Goal: Find contact information: Find contact information

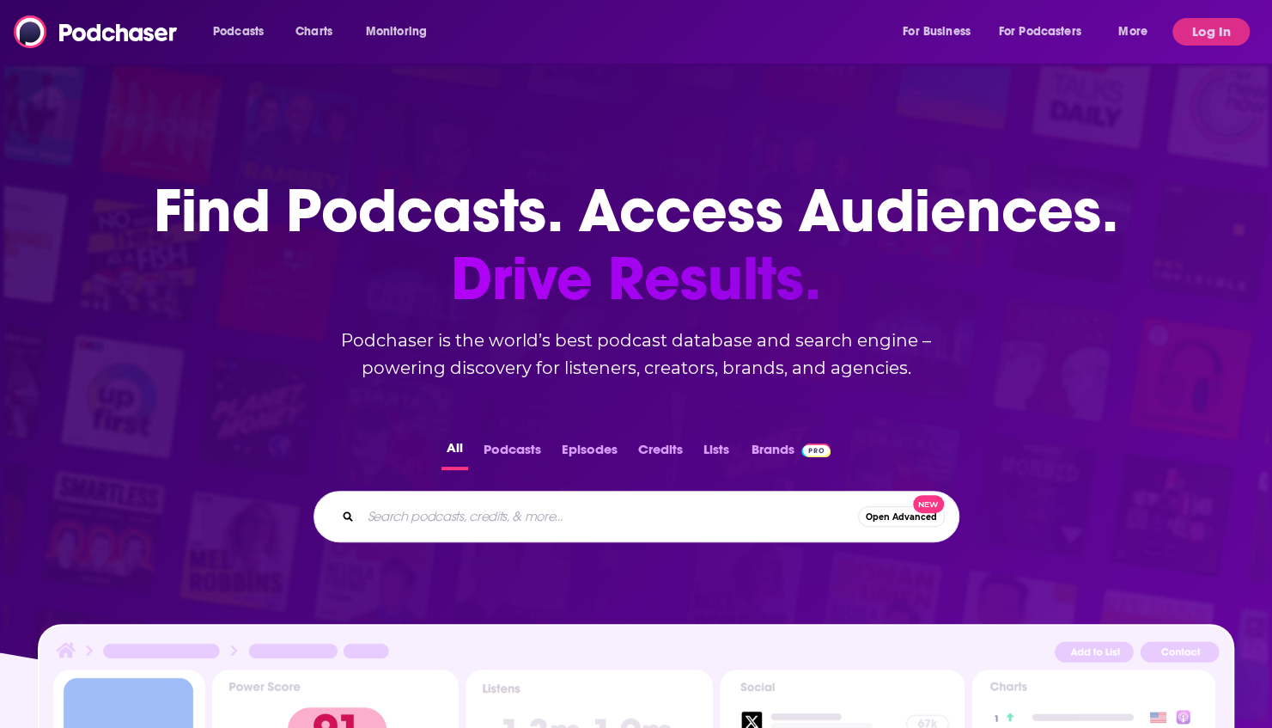
click at [481, 515] on input "Search podcasts, credits, & more..." at bounding box center [609, 515] width 497 height 27
paste input "Destination On The Left"
type input "Destination On The Left"
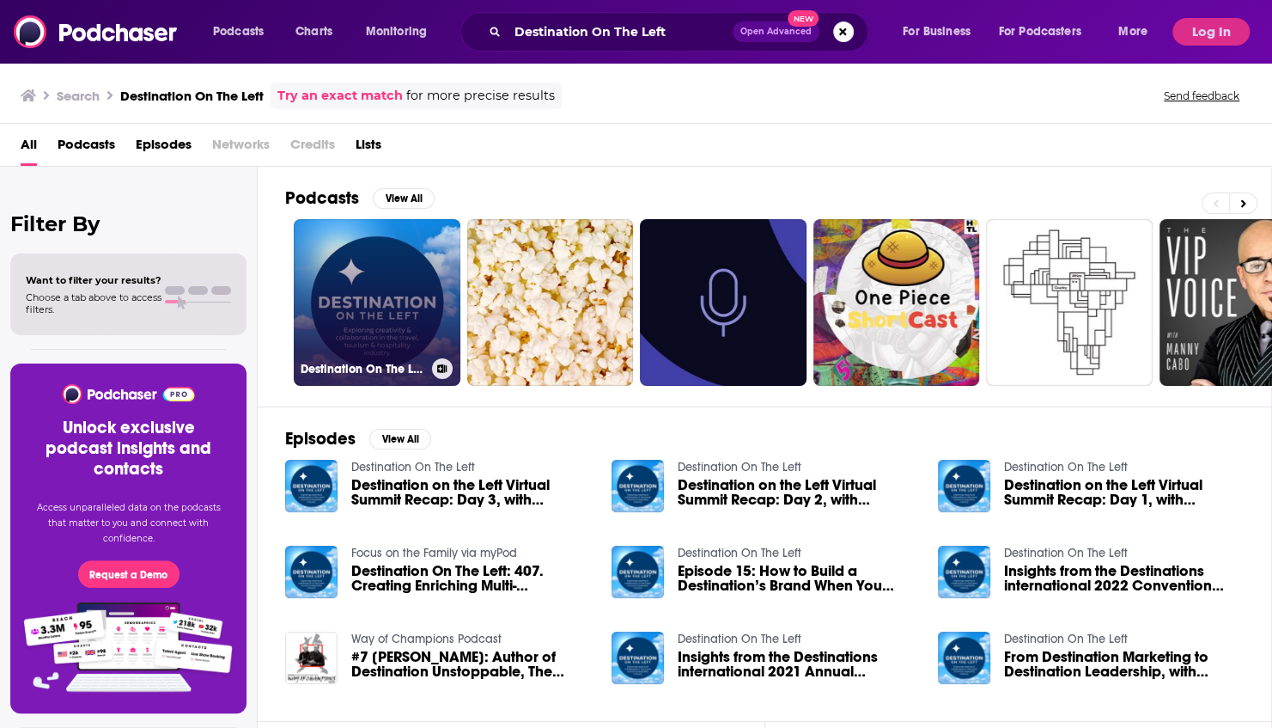
click at [387, 260] on link "Destination On The Left" at bounding box center [377, 302] width 167 height 167
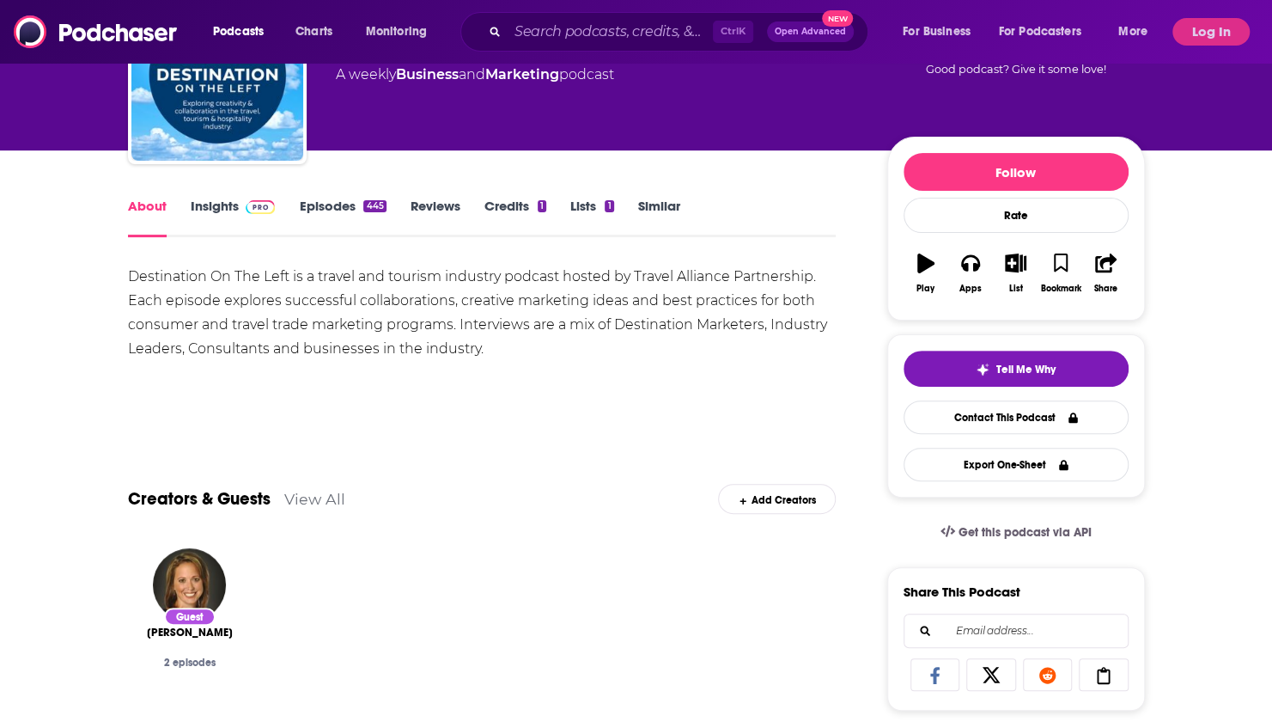
scroll to position [140, 0]
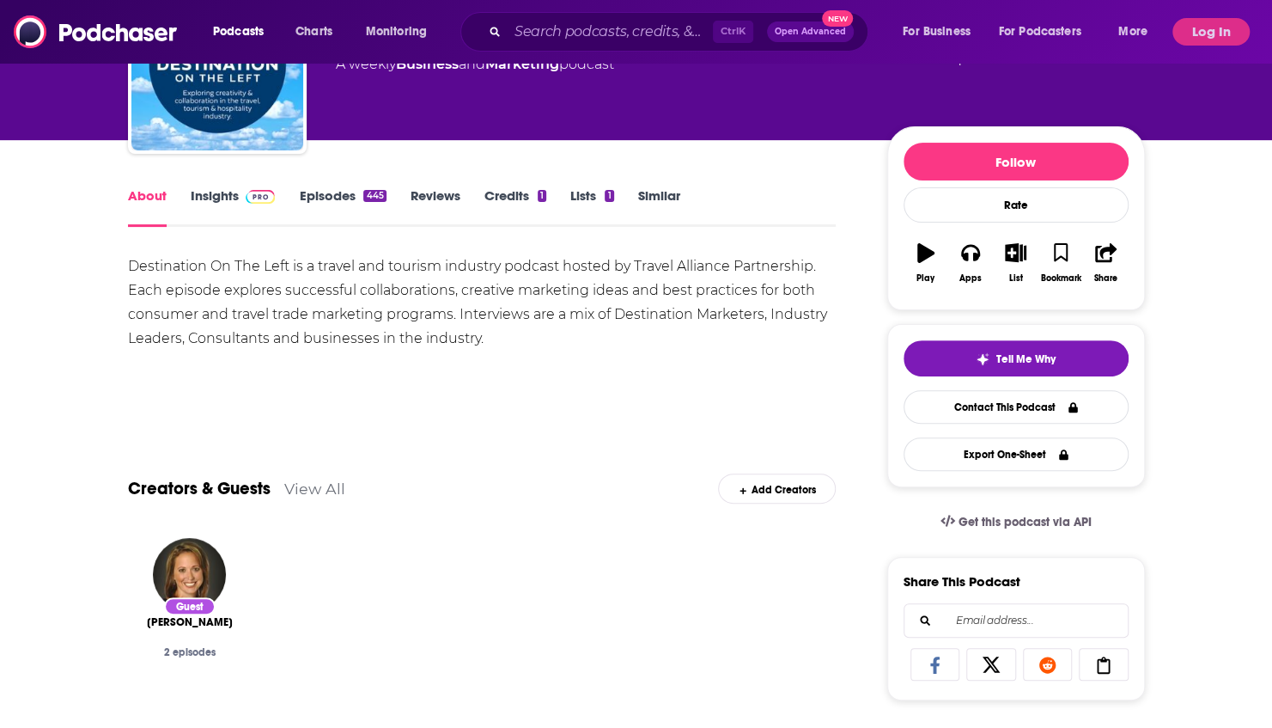
click at [234, 203] on link "Insights" at bounding box center [233, 207] width 85 height 40
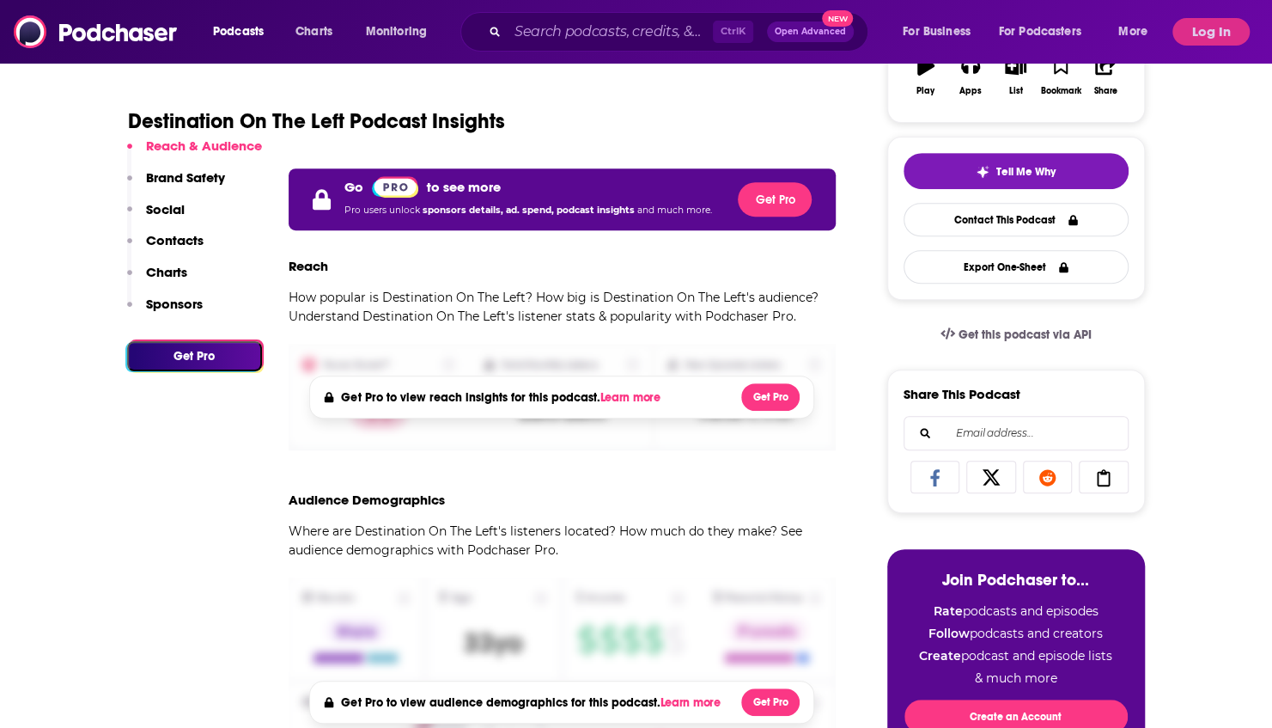
scroll to position [328, 0]
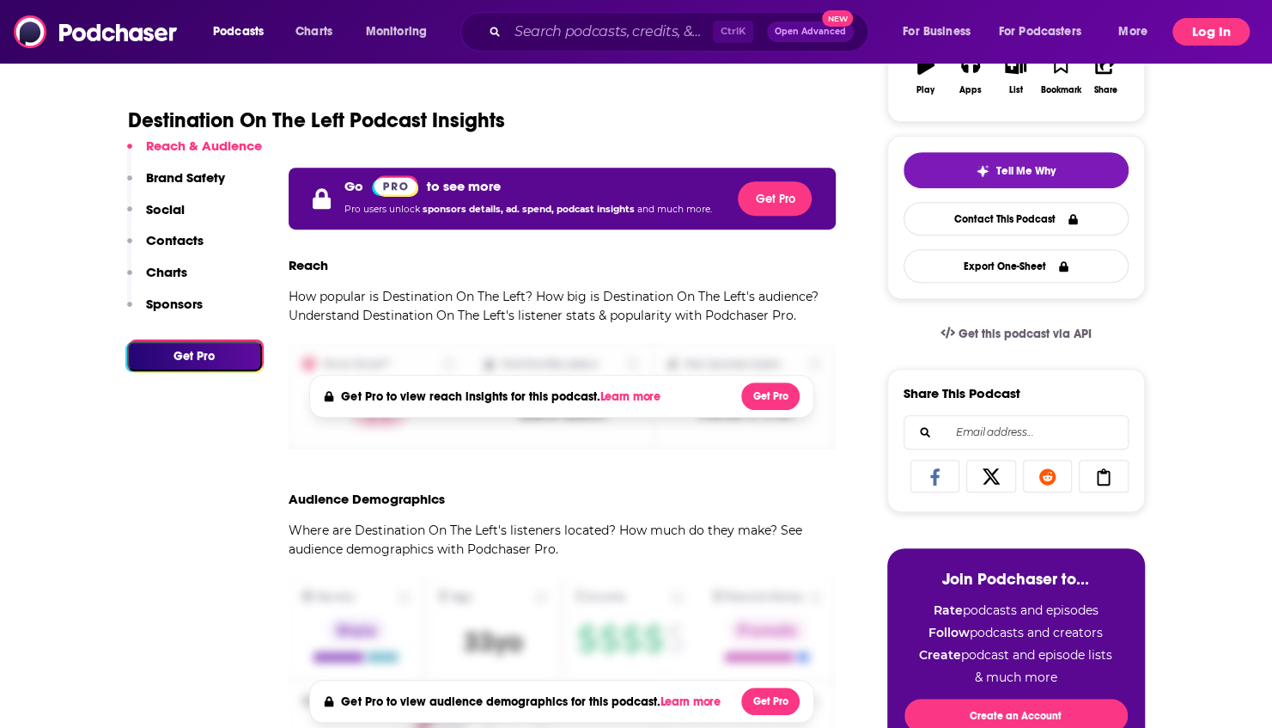
click at [1211, 40] on button "Log In" at bounding box center [1210, 31] width 77 height 27
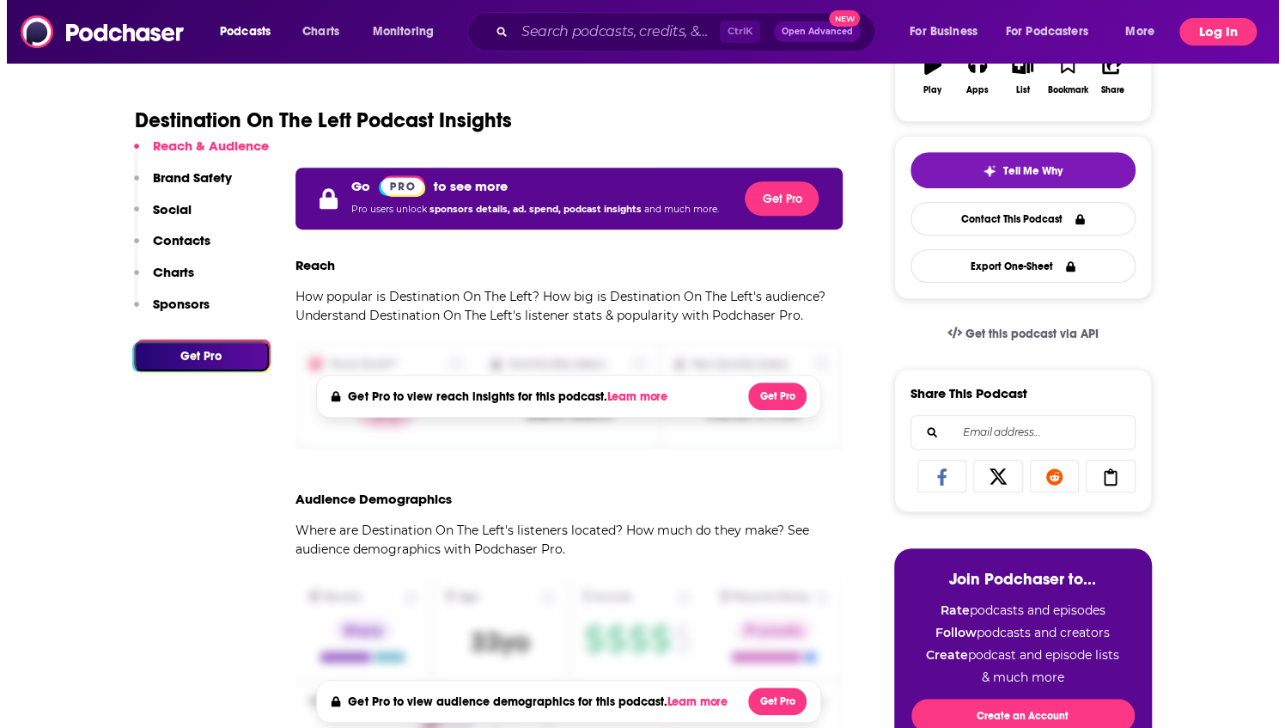
scroll to position [0, 0]
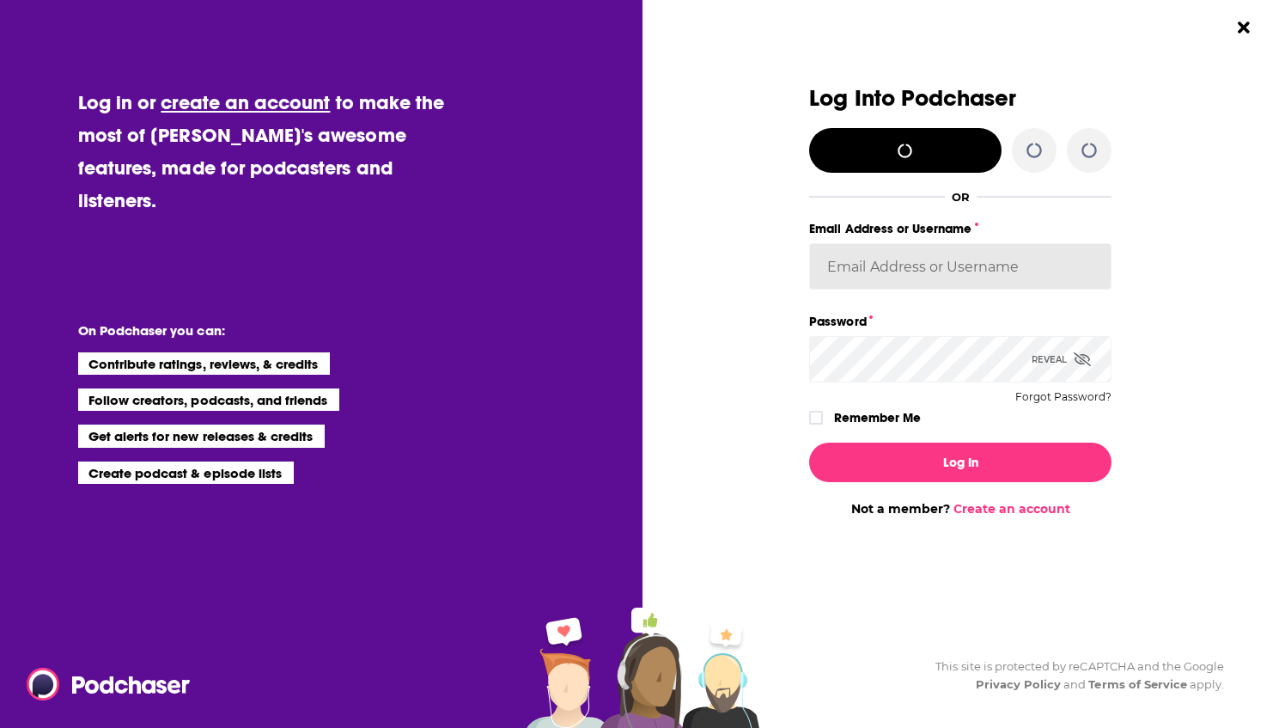
type input "skimonkey"
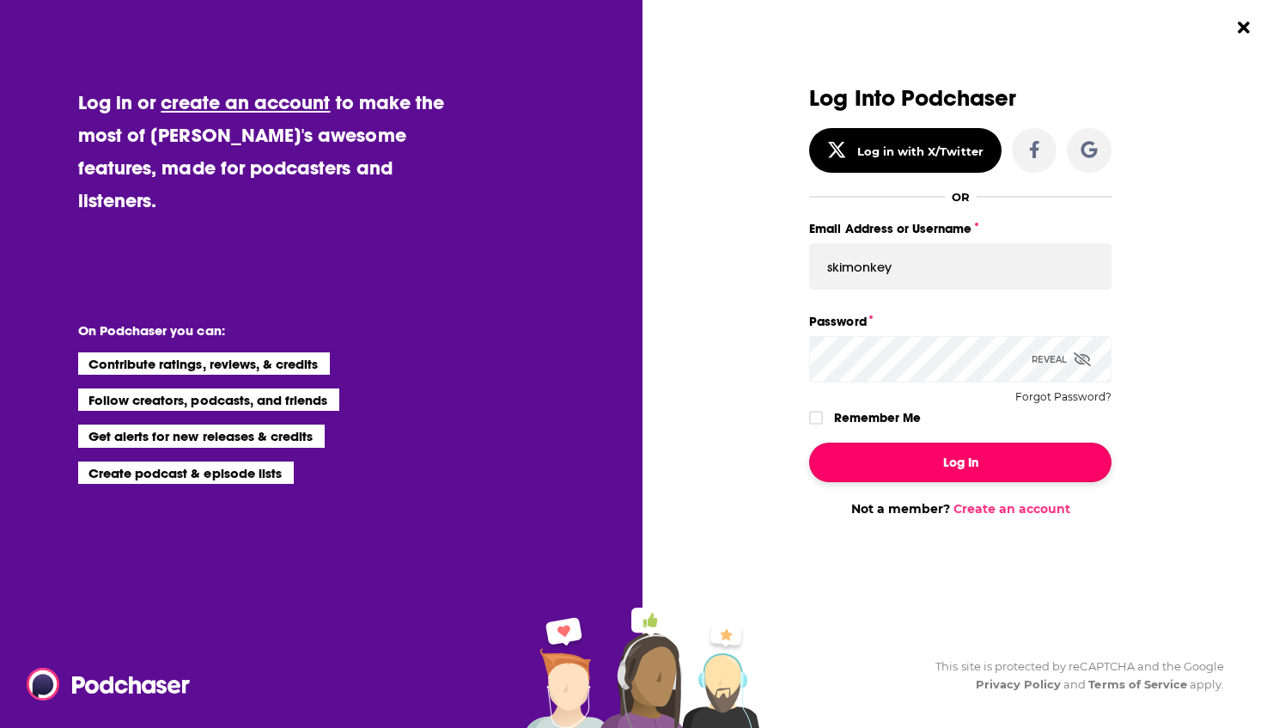
click at [1003, 445] on button "Log In" at bounding box center [960, 462] width 302 height 40
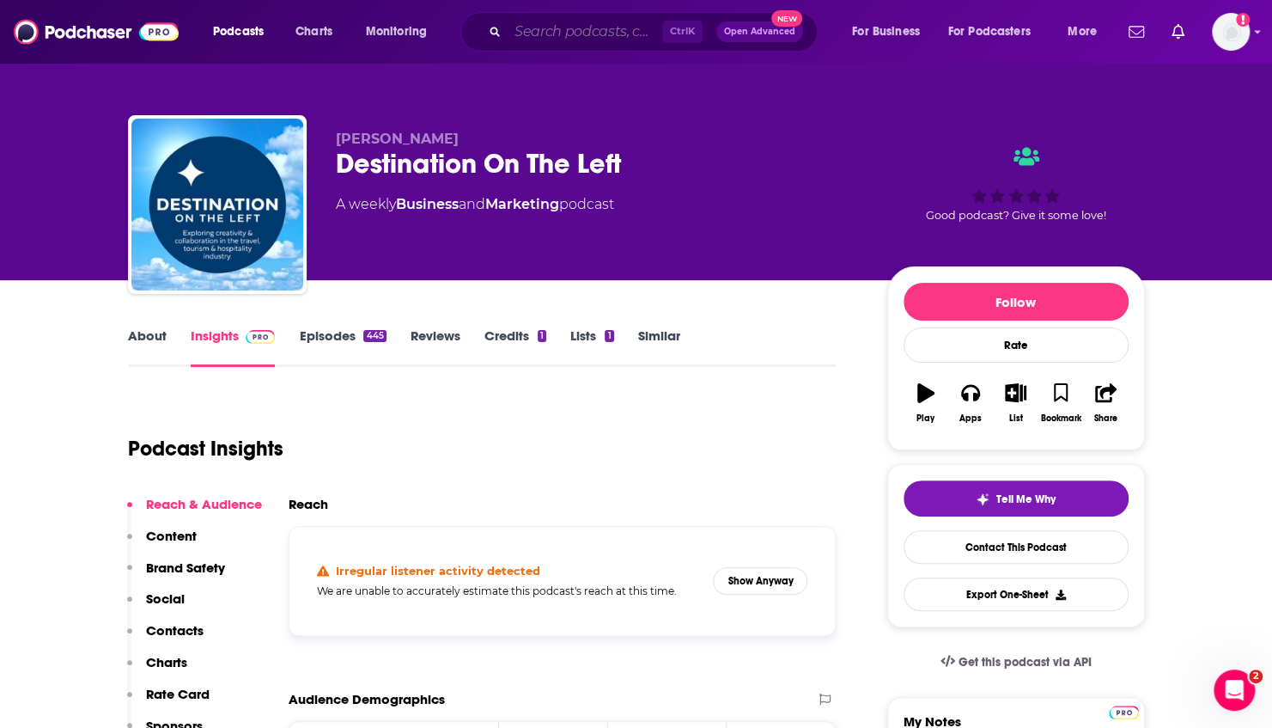
click at [583, 43] on input "Search podcasts, credits, & more..." at bounding box center [585, 31] width 155 height 27
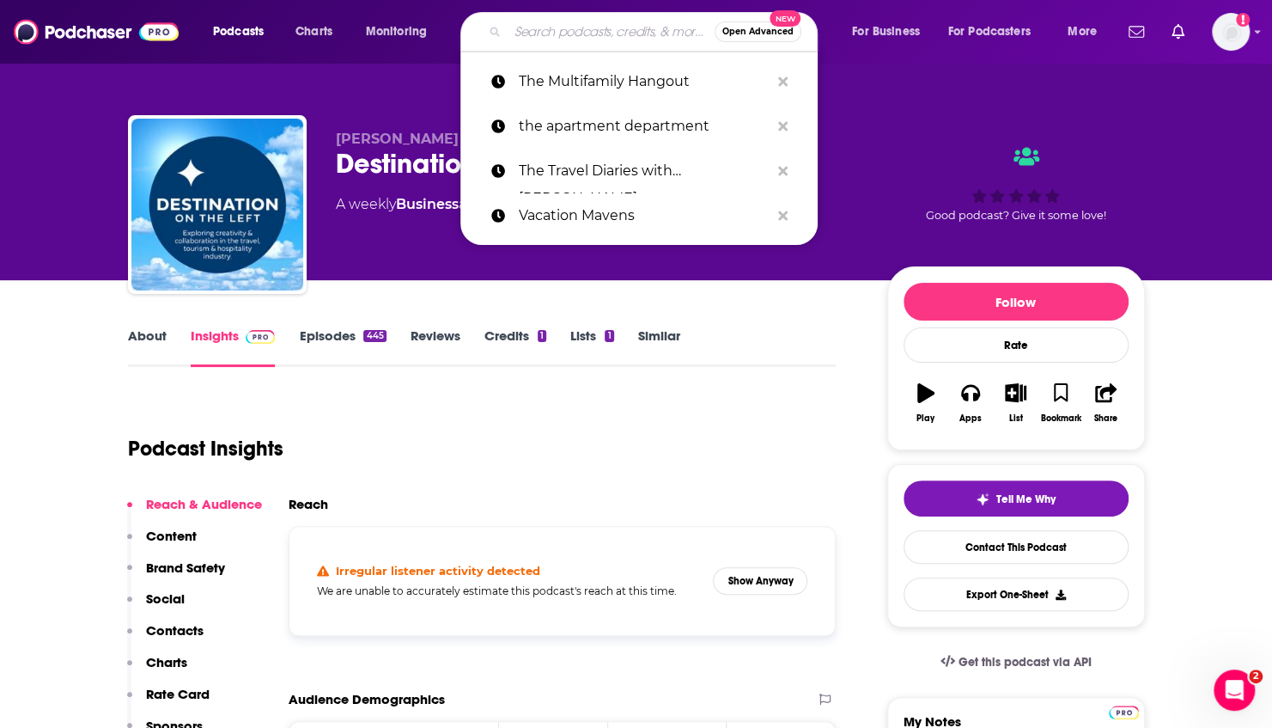
paste input "Speaking of Travel"
type input "Speaking of Travel"
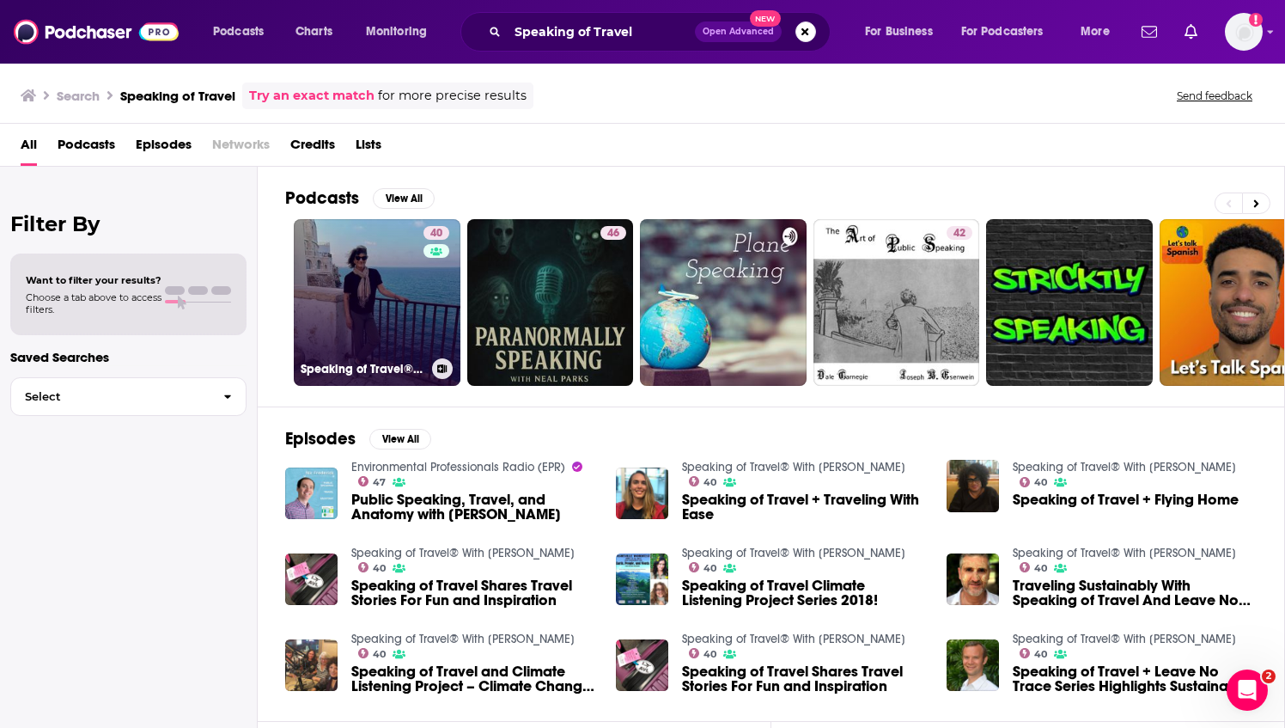
click at [363, 326] on link "40 Speaking of Travel® With [PERSON_NAME]" at bounding box center [377, 302] width 167 height 167
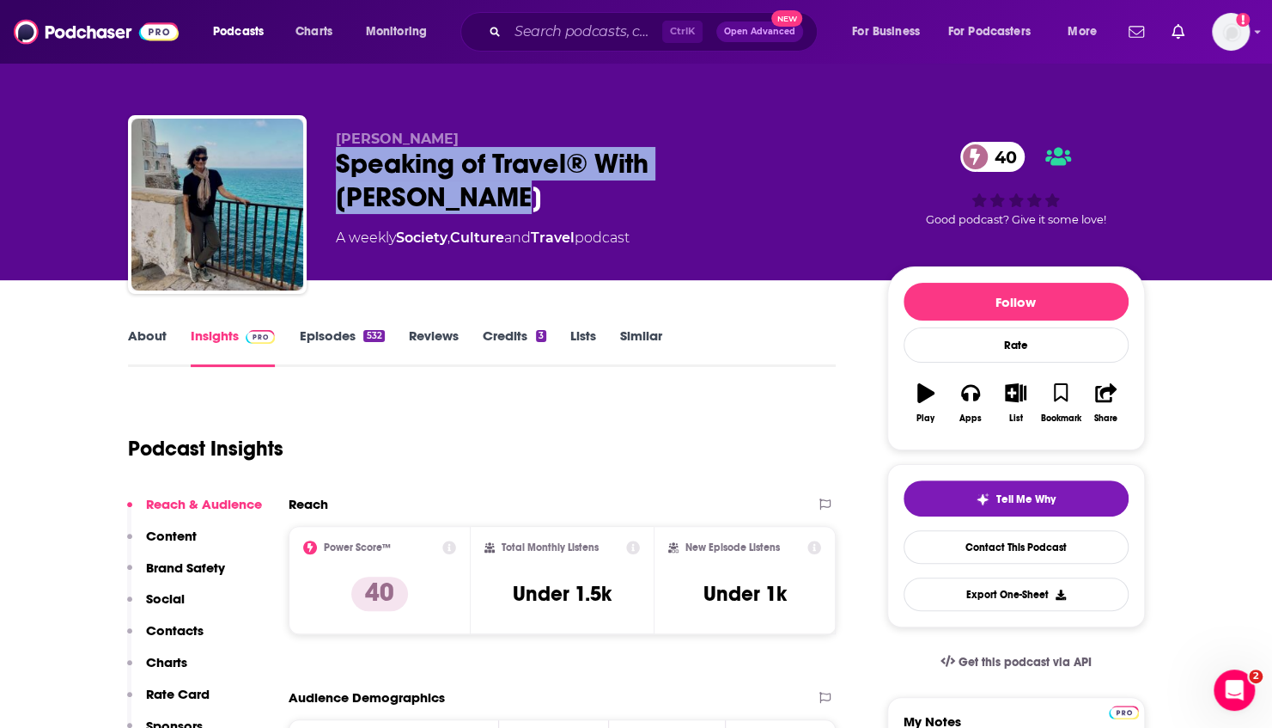
drag, startPoint x: 333, startPoint y: 163, endPoint x: 840, endPoint y: 167, distance: 506.8
click at [840, 167] on div "[PERSON_NAME] Speaking of Travel® With [PERSON_NAME] 40 A weekly Society , Cult…" at bounding box center [636, 208] width 1017 height 186
copy h2 "Speaking of Travel® With [PERSON_NAME]"
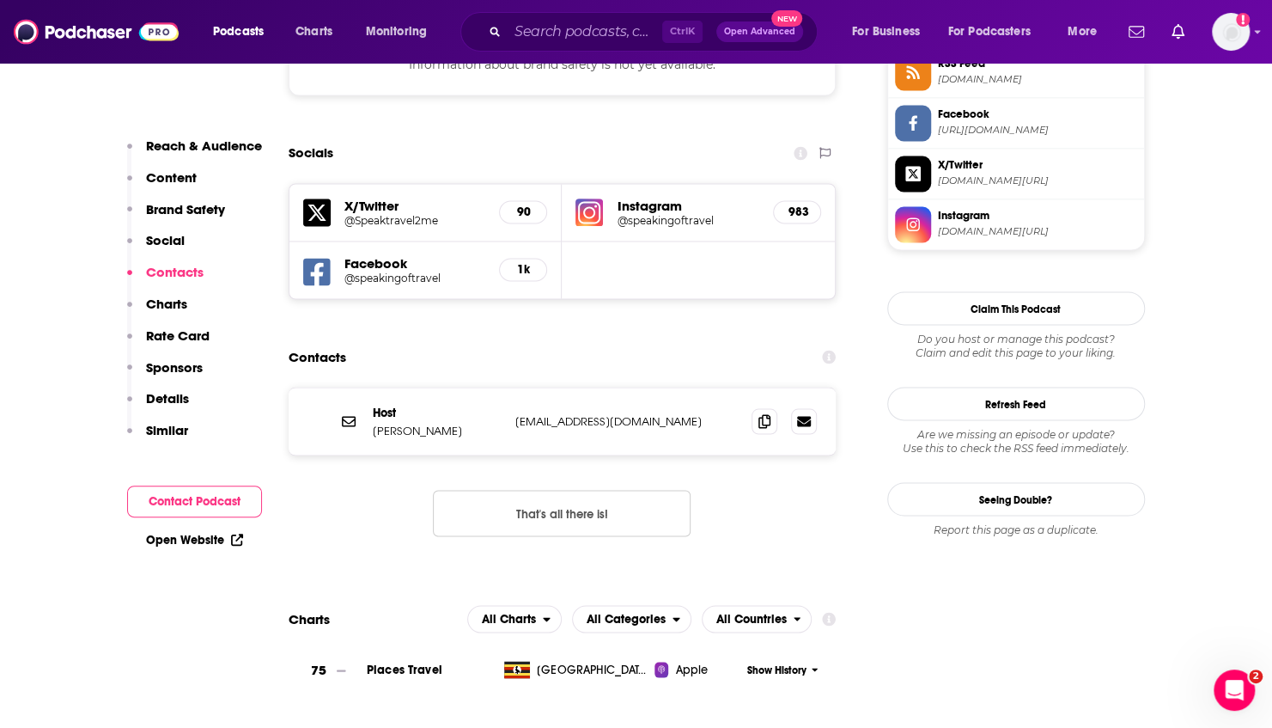
scroll to position [1621, 0]
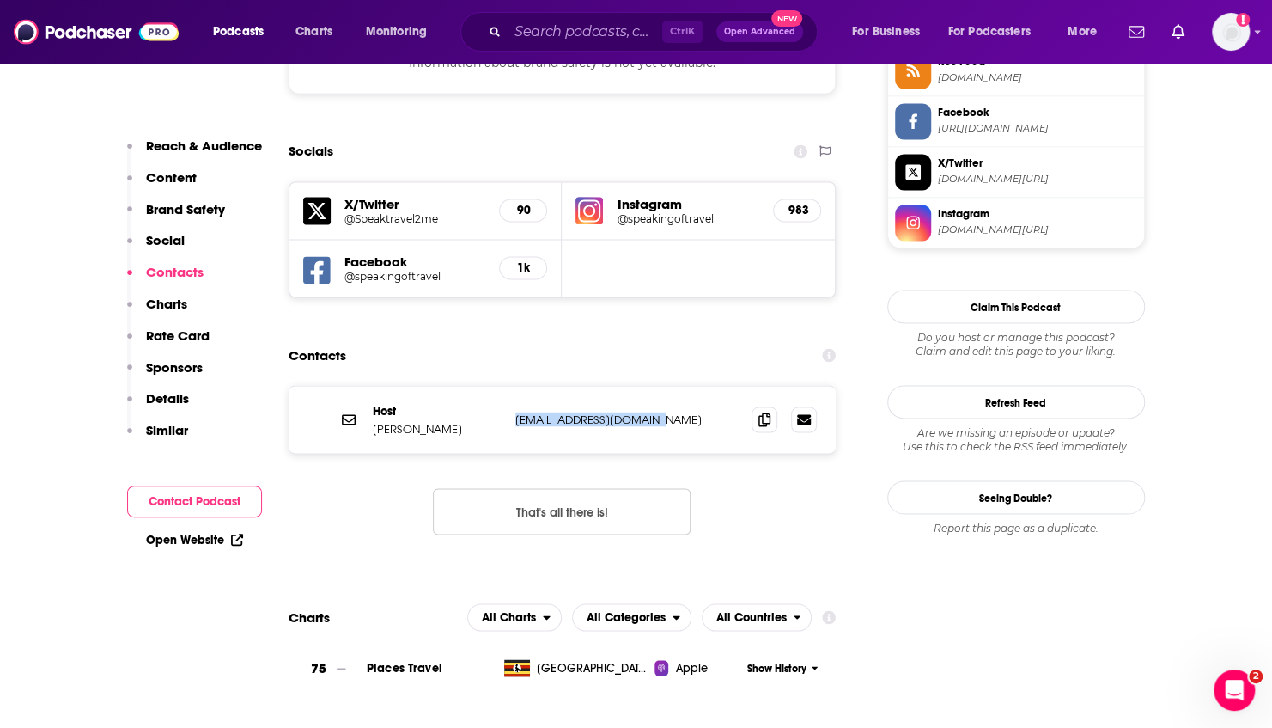
drag, startPoint x: 674, startPoint y: 337, endPoint x: 512, endPoint y: 332, distance: 162.4
click at [512, 386] on div "Host [PERSON_NAME] [EMAIL_ADDRESS][DOMAIN_NAME] [EMAIL_ADDRESS][DOMAIN_NAME]" at bounding box center [563, 419] width 548 height 67
copy p "[EMAIL_ADDRESS][DOMAIN_NAME]"
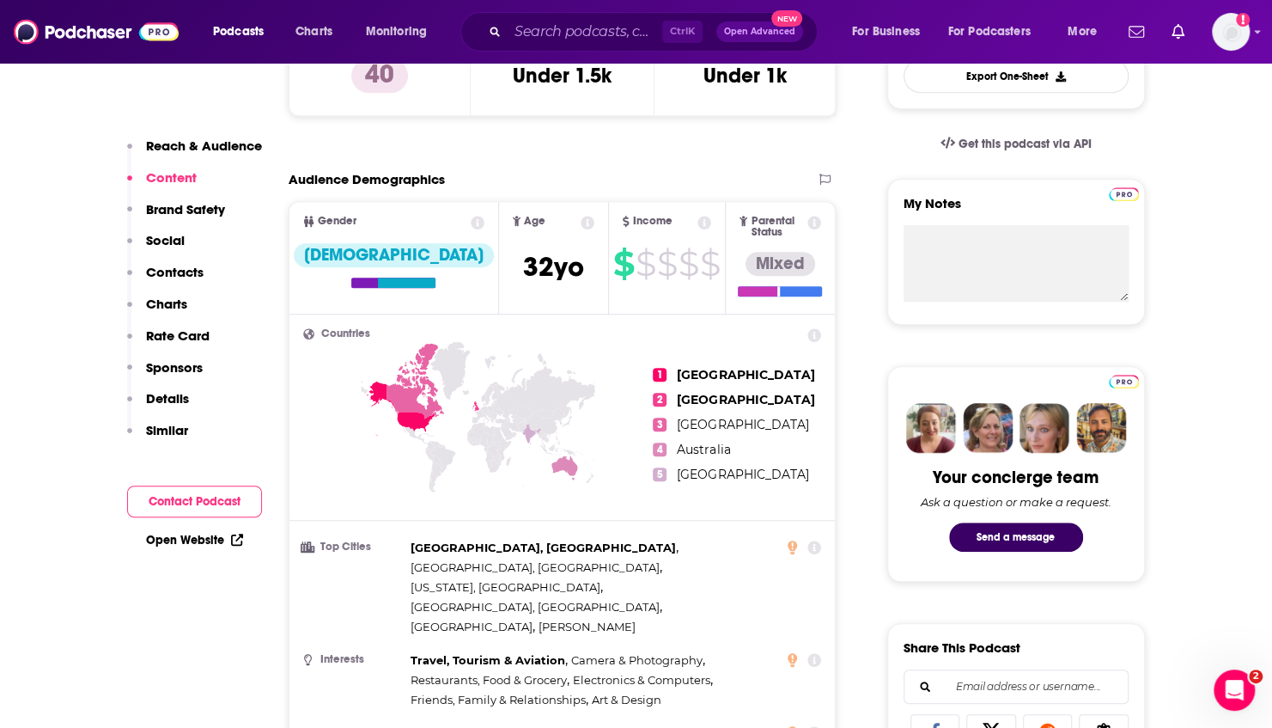
scroll to position [409, 0]
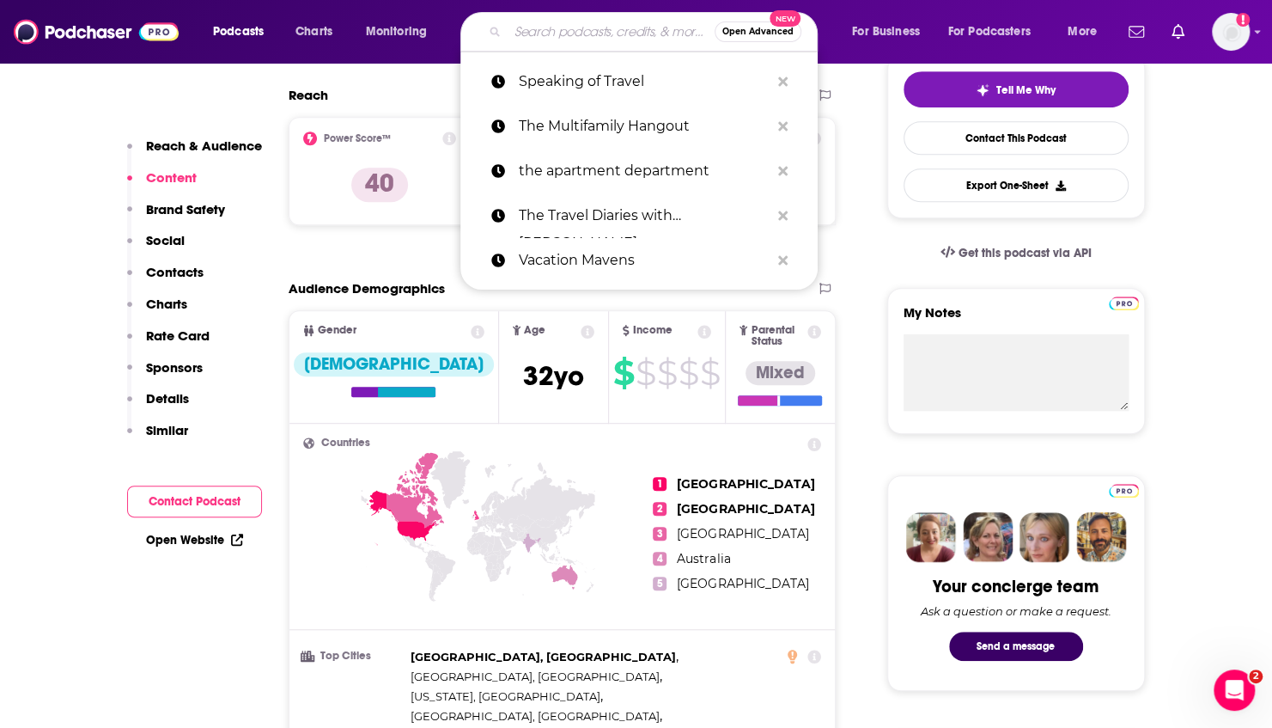
click at [613, 40] on input "Search podcasts, credits, & more..." at bounding box center [611, 31] width 207 height 27
paste input "Zero To Travel Podcast"
type input "Zero To Travel Podcast"
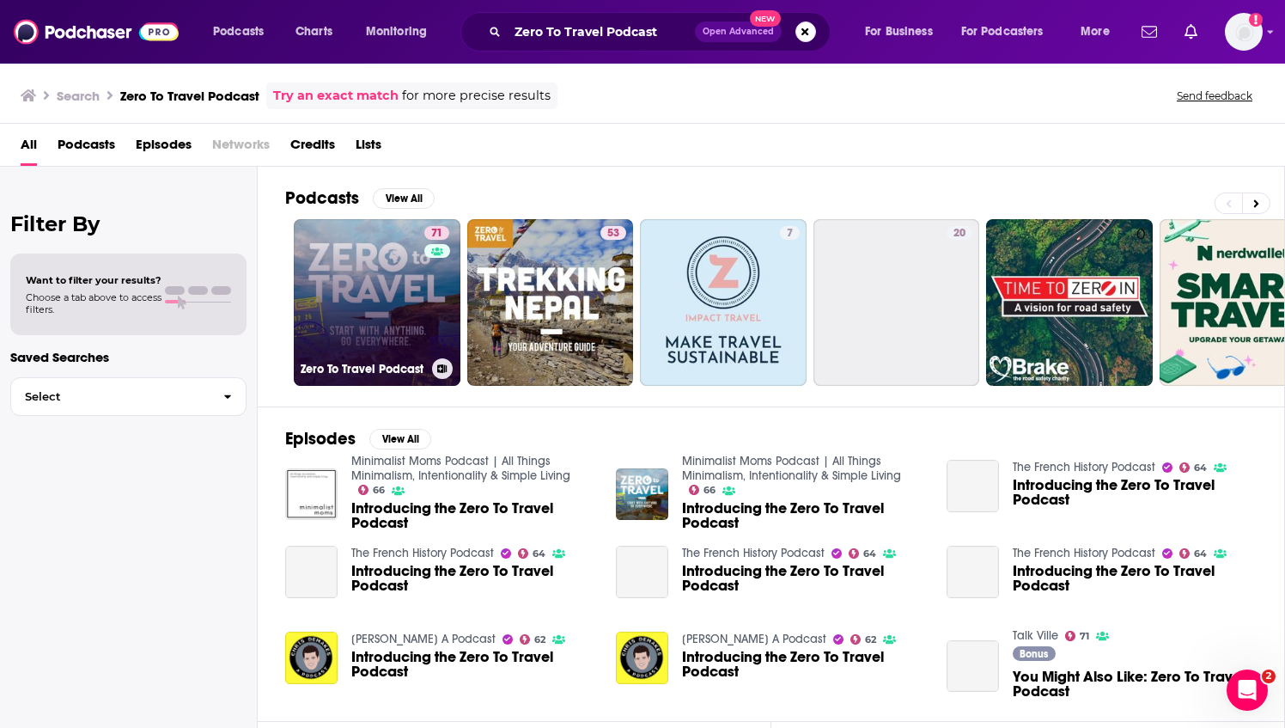
click at [380, 286] on link "71 Zero To Travel Podcast" at bounding box center [377, 302] width 167 height 167
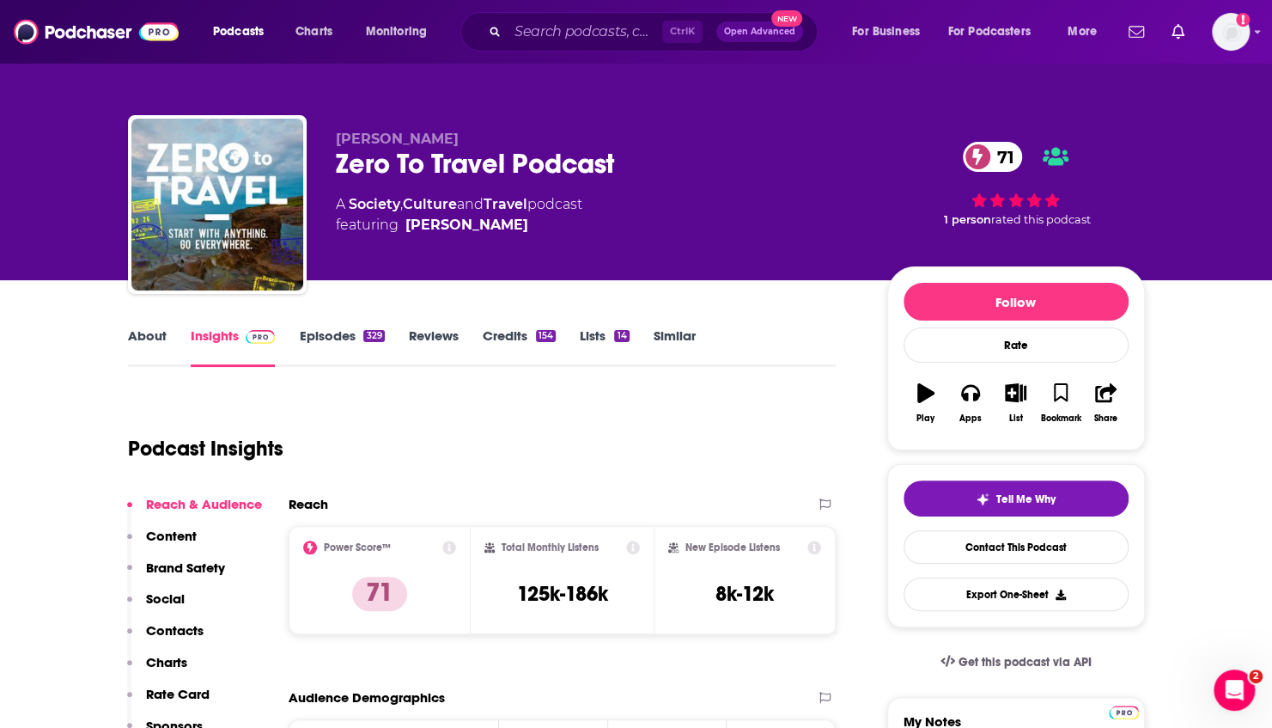
scroll to position [12, 0]
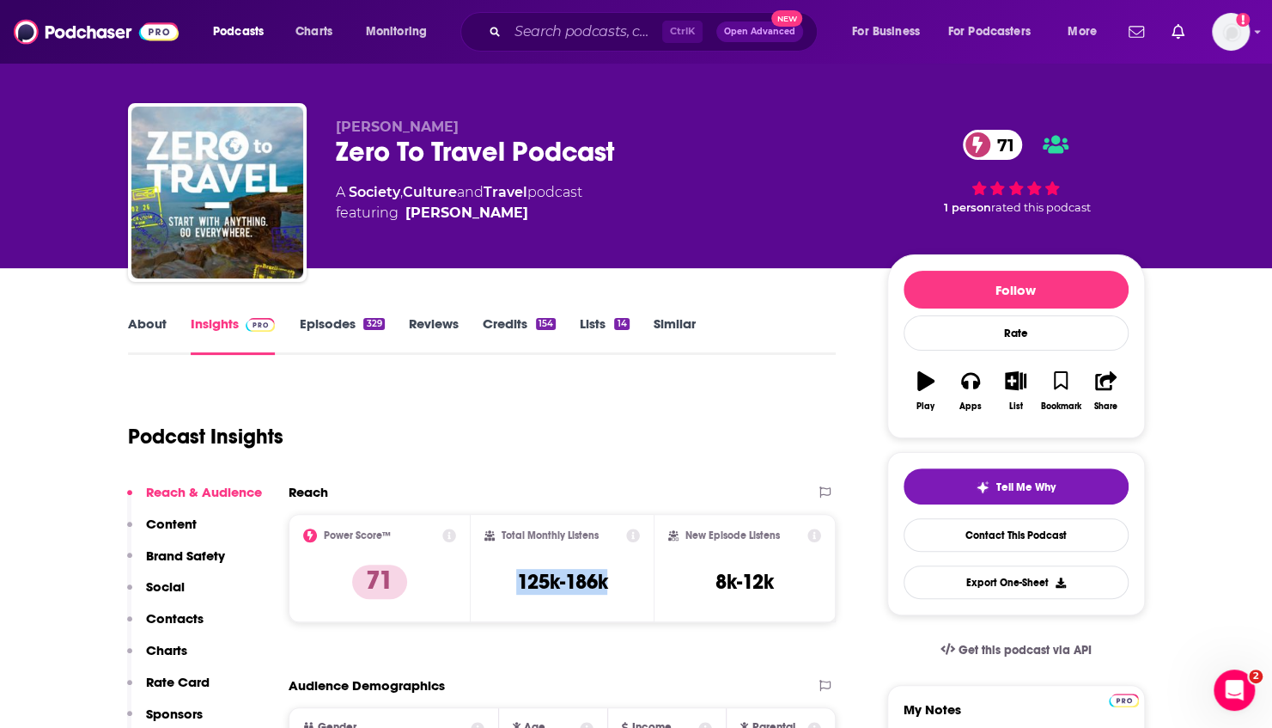
drag, startPoint x: 617, startPoint y: 579, endPoint x: 514, endPoint y: 574, distance: 103.2
click at [514, 574] on div "Total Monthly Listens 125k-186k" at bounding box center [561, 567] width 155 height 79
copy h3 "125k-186k"
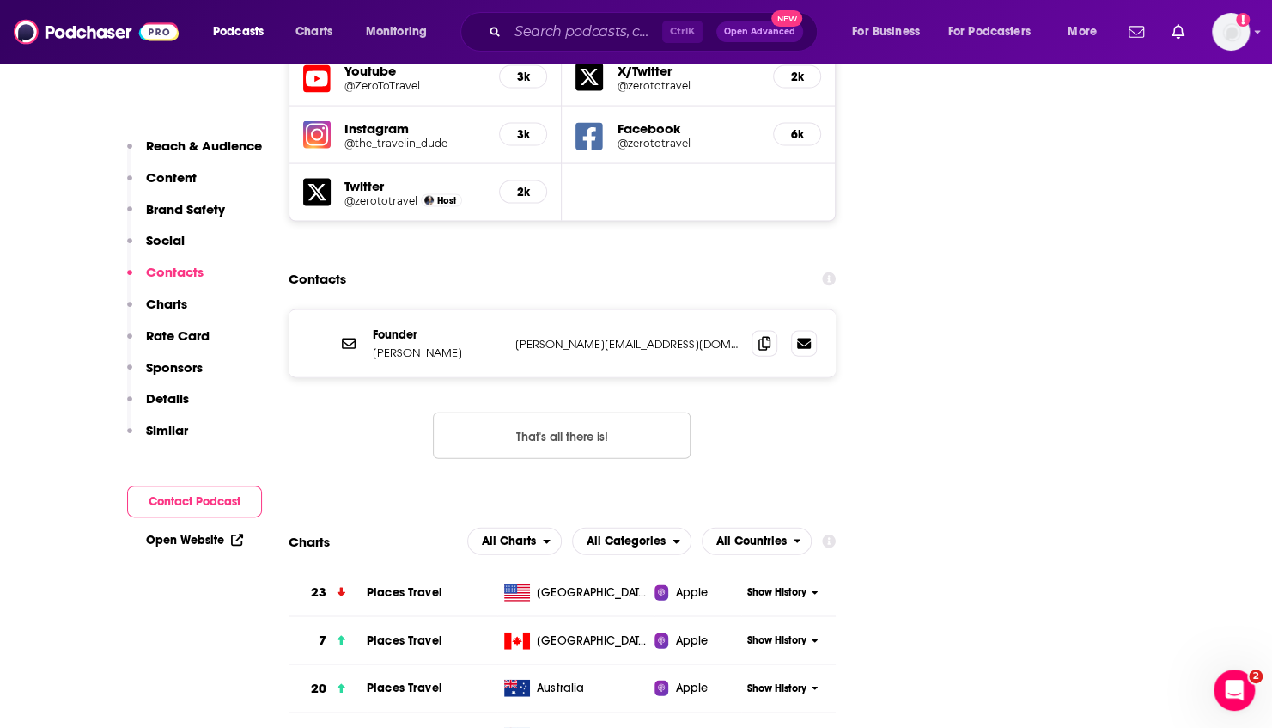
scroll to position [2043, 0]
drag, startPoint x: 661, startPoint y: 275, endPoint x: 510, endPoint y: 280, distance: 151.3
click at [510, 309] on div "Founder [PERSON_NAME] [PERSON_NAME][EMAIL_ADDRESS][DOMAIN_NAME] [PERSON_NAME][E…" at bounding box center [563, 342] width 548 height 67
copy p "[PERSON_NAME][EMAIL_ADDRESS][DOMAIN_NAME]"
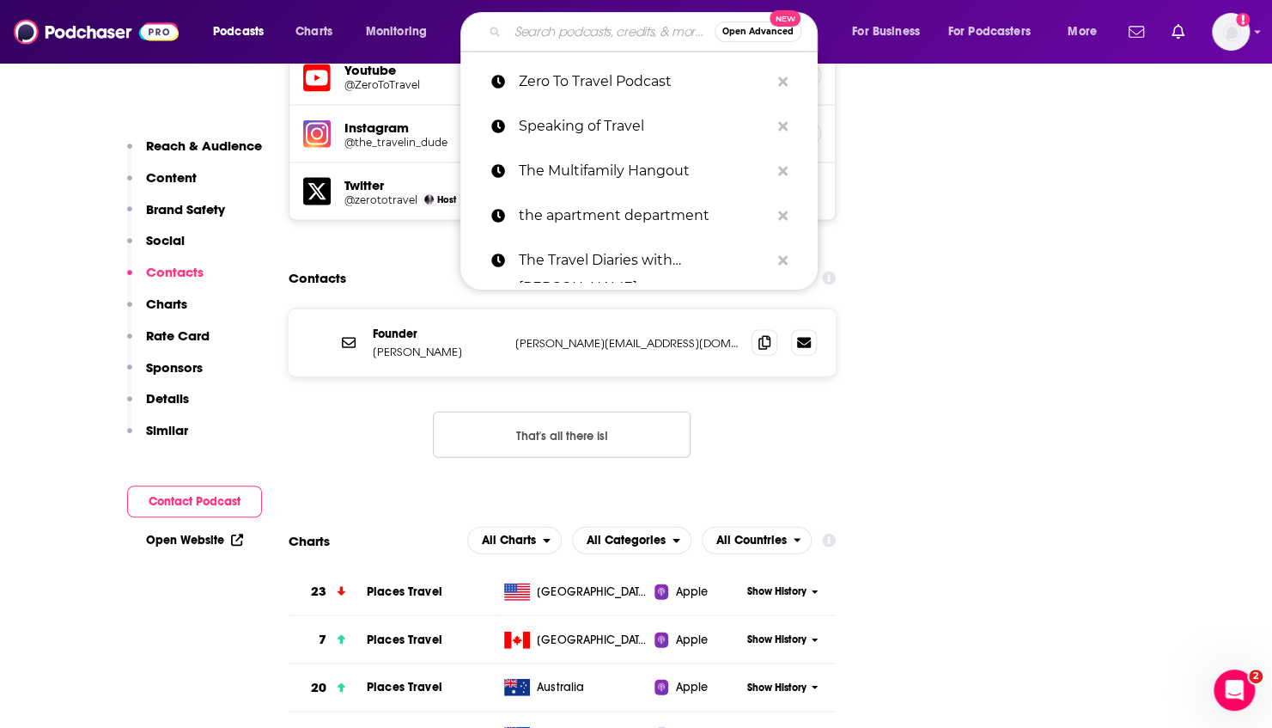
click at [617, 26] on input "Search podcasts, credits, & more..." at bounding box center [611, 31] width 207 height 27
paste input "The Travel Diaries"
type input "The Travel Diaries"
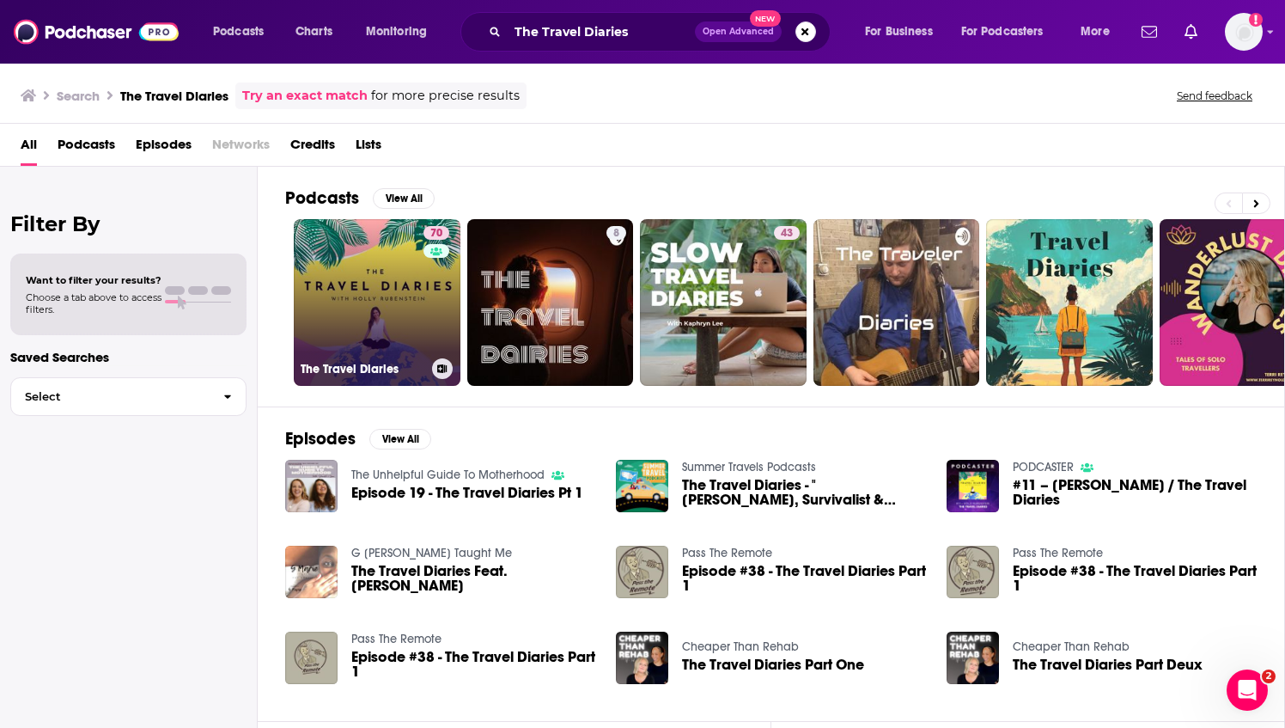
click at [399, 290] on link "70 The Travel Diaries" at bounding box center [377, 302] width 167 height 167
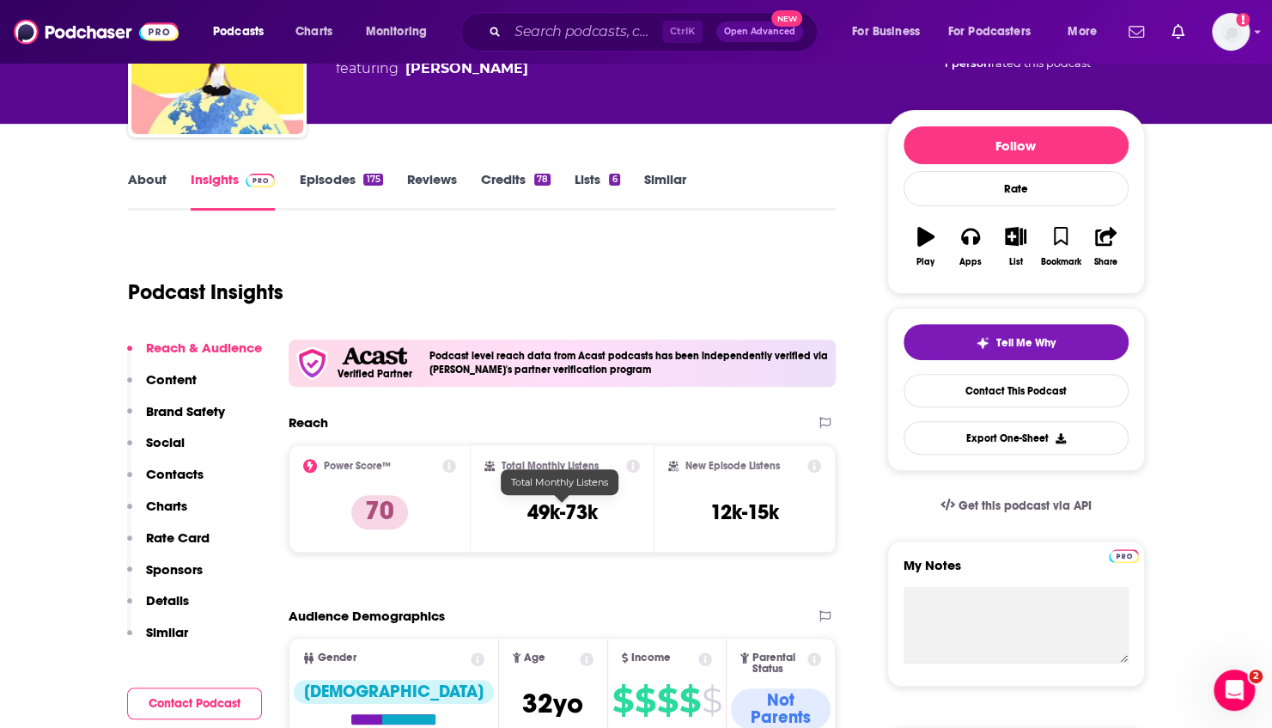
scroll to position [177, 0]
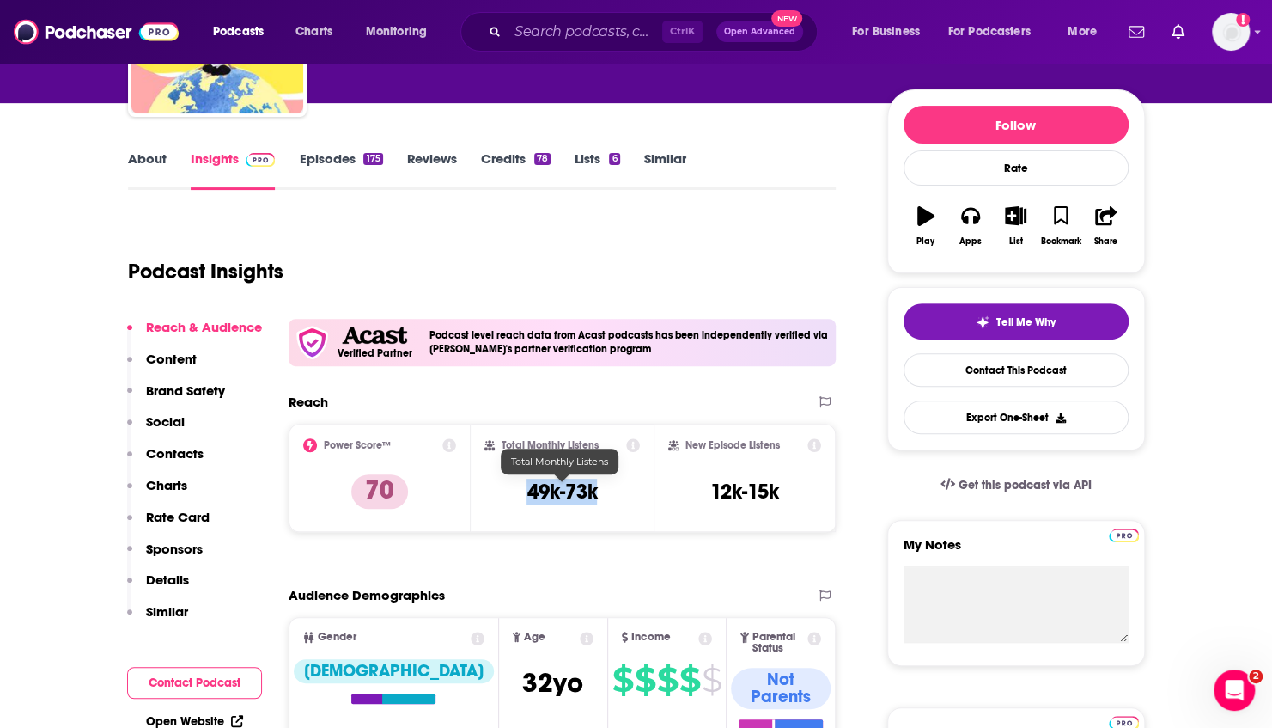
drag, startPoint x: 522, startPoint y: 488, endPoint x: 610, endPoint y: 490, distance: 87.6
click at [610, 490] on div "Total Monthly Listens 49k-73k" at bounding box center [561, 477] width 155 height 79
copy h3 "49k-73k"
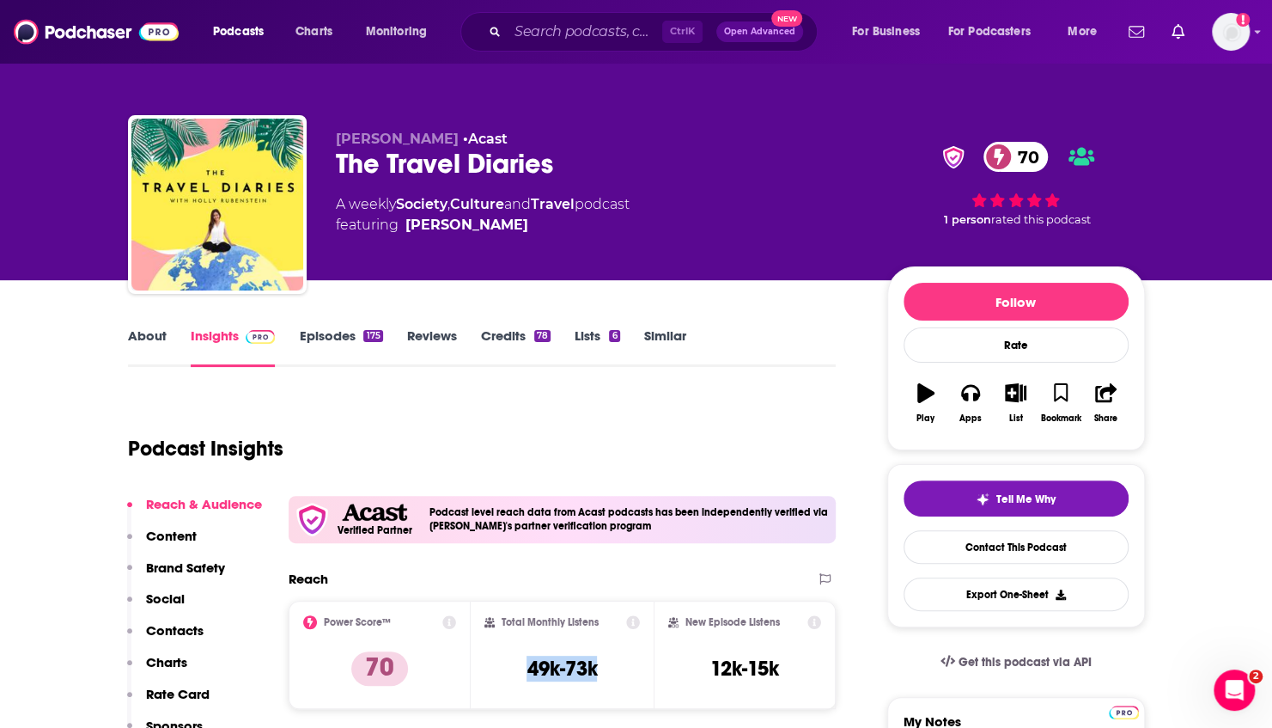
drag, startPoint x: 567, startPoint y: 227, endPoint x: 524, endPoint y: 225, distance: 43.0
click at [524, 225] on span "featuring [PERSON_NAME]" at bounding box center [483, 225] width 294 height 21
copy span "[PERSON_NAME]"
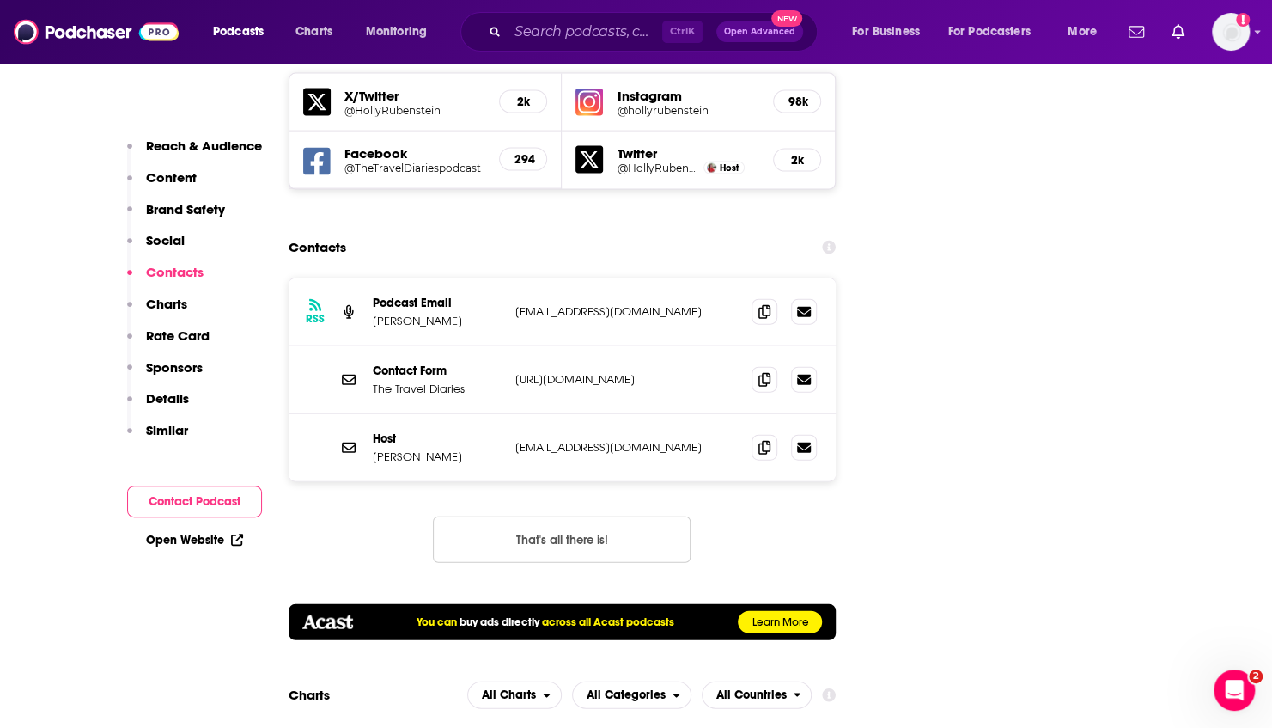
scroll to position [2128, 0]
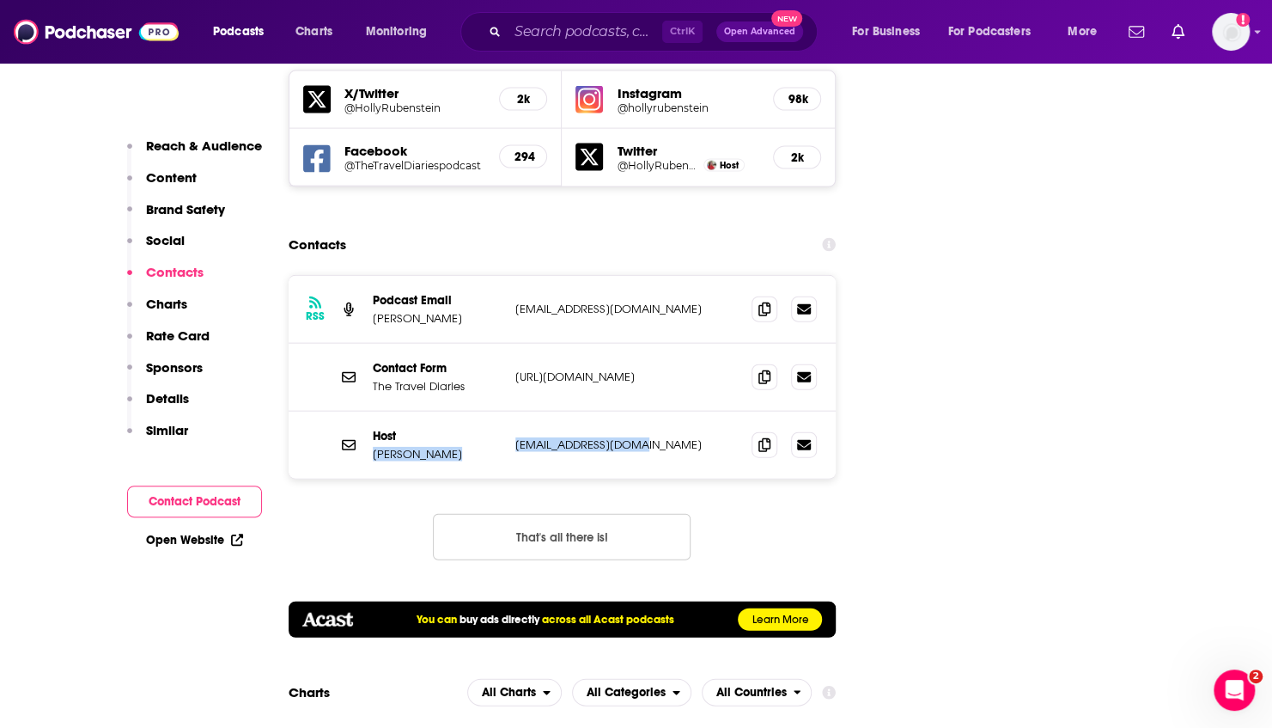
drag, startPoint x: 505, startPoint y: 356, endPoint x: 644, endPoint y: 352, distance: 139.2
click at [644, 411] on div "Host [PERSON_NAME] [EMAIL_ADDRESS][DOMAIN_NAME] [EMAIL_ADDRESS][DOMAIN_NAME]" at bounding box center [563, 444] width 548 height 67
drag, startPoint x: 644, startPoint y: 352, endPoint x: 758, endPoint y: 428, distance: 136.3
click at [758, 428] on div "RSS Podcast Email [PERSON_NAME] [EMAIL_ADDRESS][DOMAIN_NAME] [EMAIL_ADDRESS][DO…" at bounding box center [563, 431] width 548 height 313
drag, startPoint x: 506, startPoint y: 361, endPoint x: 728, endPoint y: 440, distance: 236.1
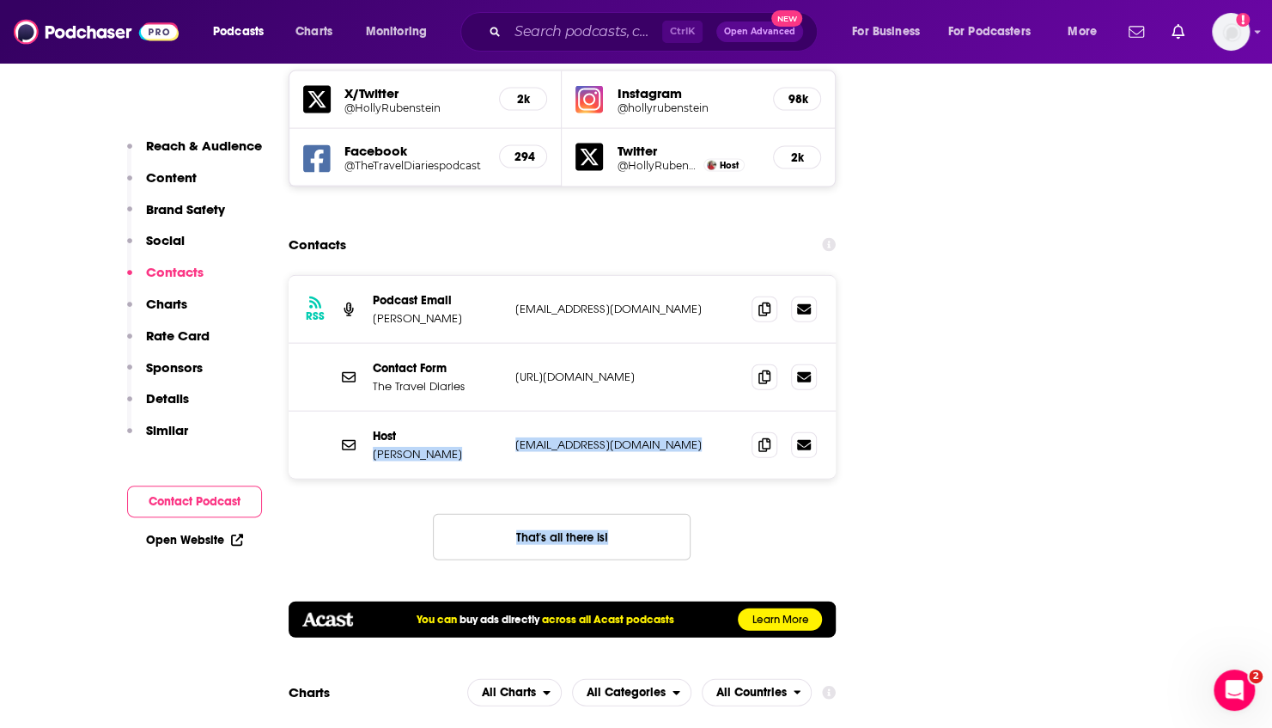
click at [728, 440] on div "RSS Podcast Email [PERSON_NAME] [EMAIL_ADDRESS][DOMAIN_NAME] [EMAIL_ADDRESS][DO…" at bounding box center [563, 431] width 548 height 313
drag, startPoint x: 728, startPoint y: 440, endPoint x: 755, endPoint y: 442, distance: 26.8
click at [755, 442] on div "RSS Podcast Email [PERSON_NAME] [EMAIL_ADDRESS][DOMAIN_NAME] [EMAIL_ADDRESS][DO…" at bounding box center [563, 431] width 548 height 313
click at [658, 437] on p "[EMAIL_ADDRESS][DOMAIN_NAME]" at bounding box center [626, 444] width 223 height 15
drag, startPoint x: 656, startPoint y: 359, endPoint x: 517, endPoint y: 373, distance: 139.8
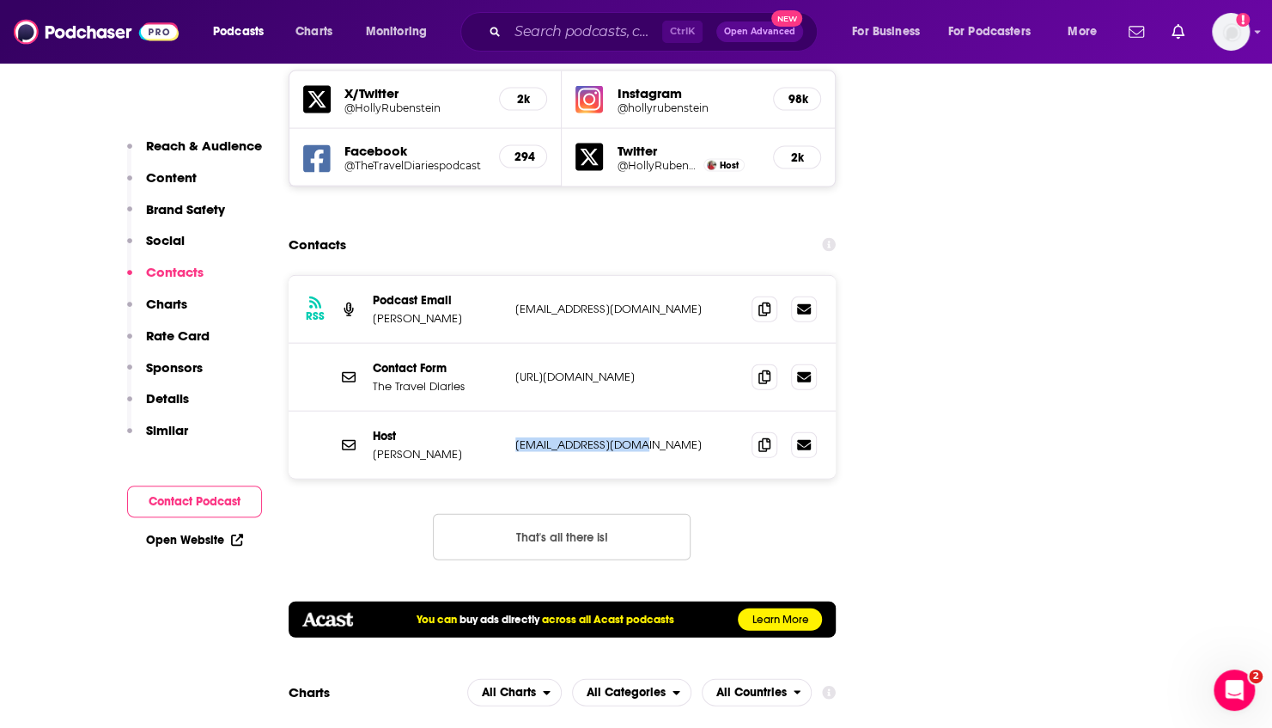
click at [517, 411] on div "Host [PERSON_NAME] [EMAIL_ADDRESS][DOMAIN_NAME] [EMAIL_ADDRESS][DOMAIN_NAME]" at bounding box center [563, 444] width 548 height 67
copy p "[EMAIL_ADDRESS][DOMAIN_NAME]"
click at [647, 33] on input "Search podcasts, credits, & more..." at bounding box center [585, 31] width 155 height 27
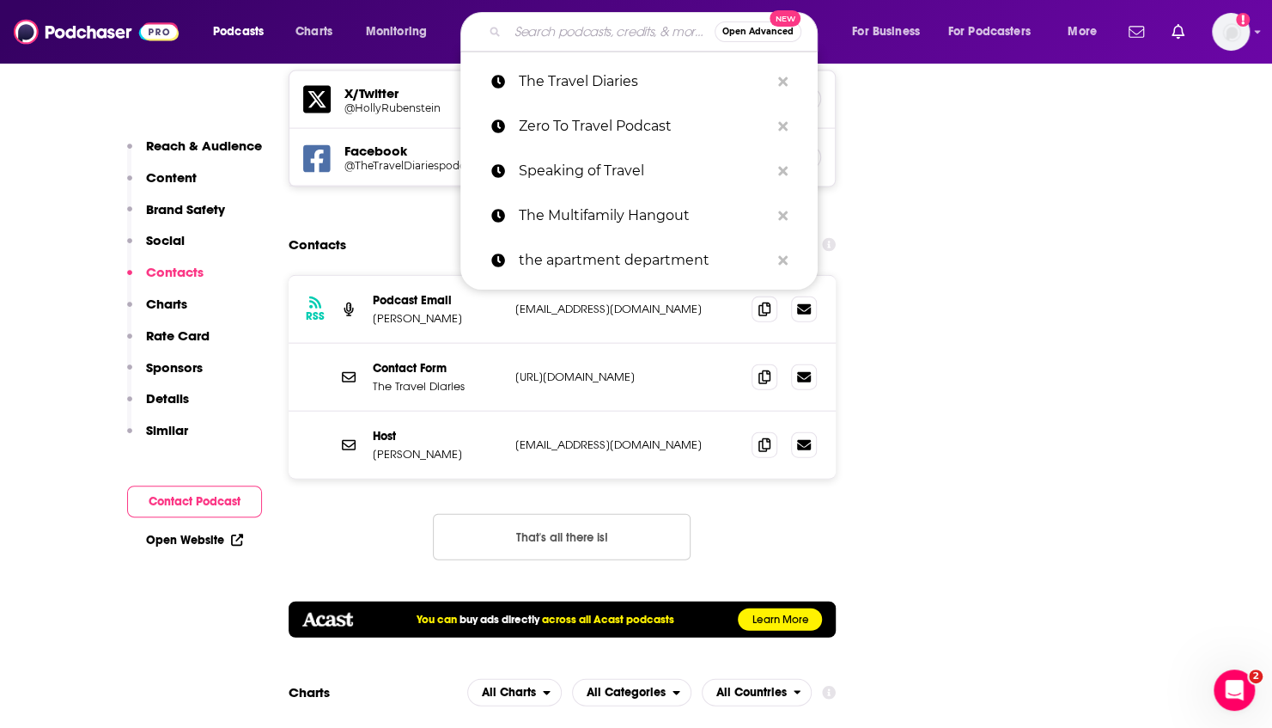
click at [582, 26] on input "Search podcasts, credits, & more..." at bounding box center [611, 31] width 207 height 27
paste input "The Best Part of Travel Podcast"
type input "The Best Part of Travel Podcast"
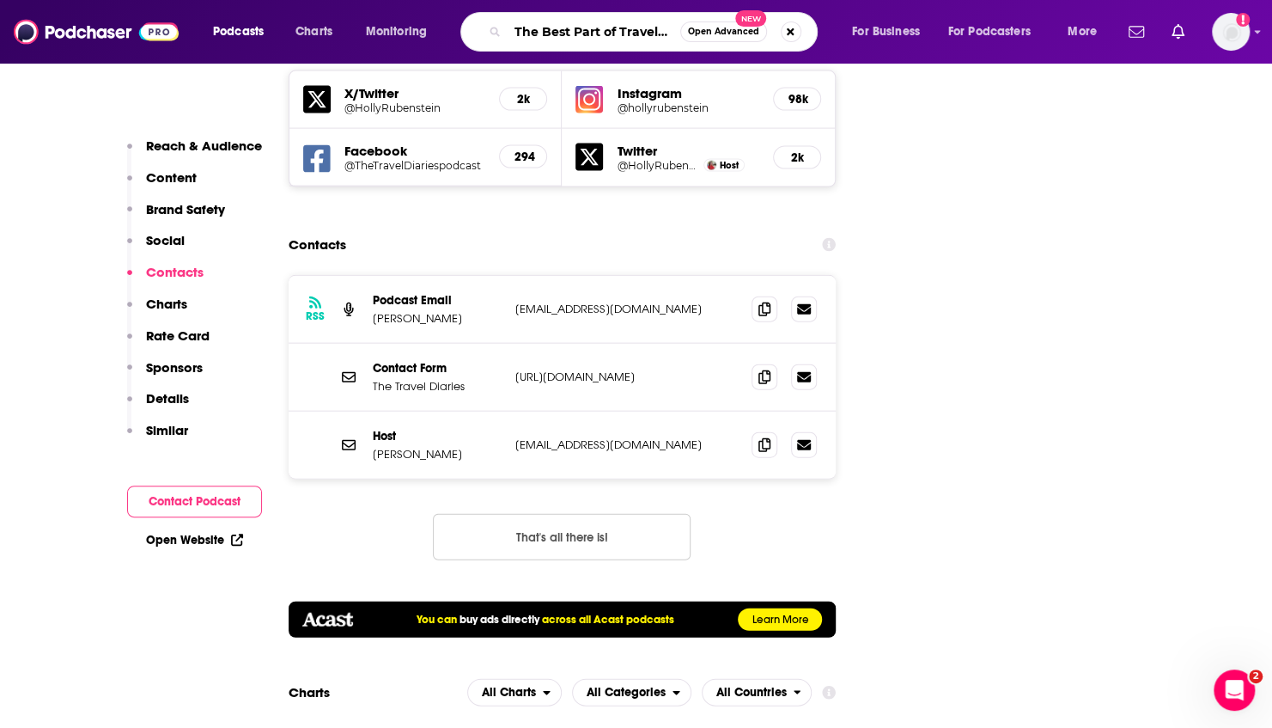
scroll to position [0, 39]
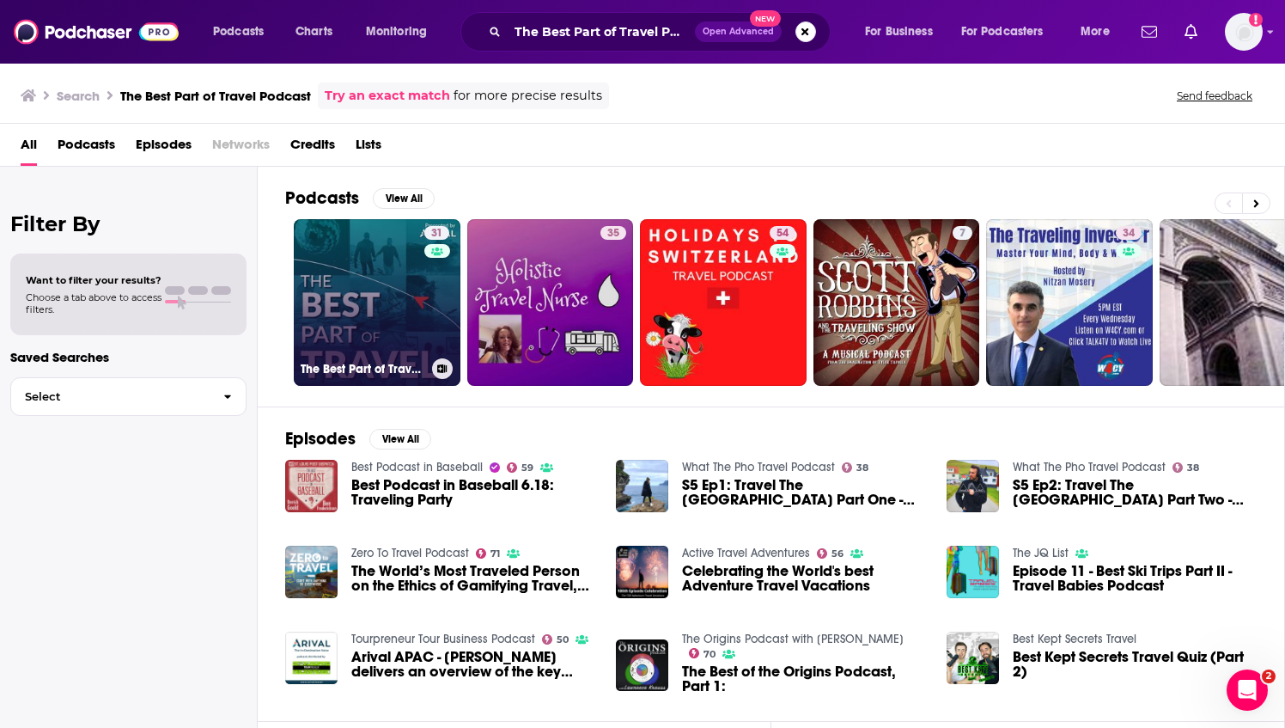
click at [370, 290] on link "31 The Best Part of Travel | Inside the Business of Destination Experiences" at bounding box center [377, 302] width 167 height 167
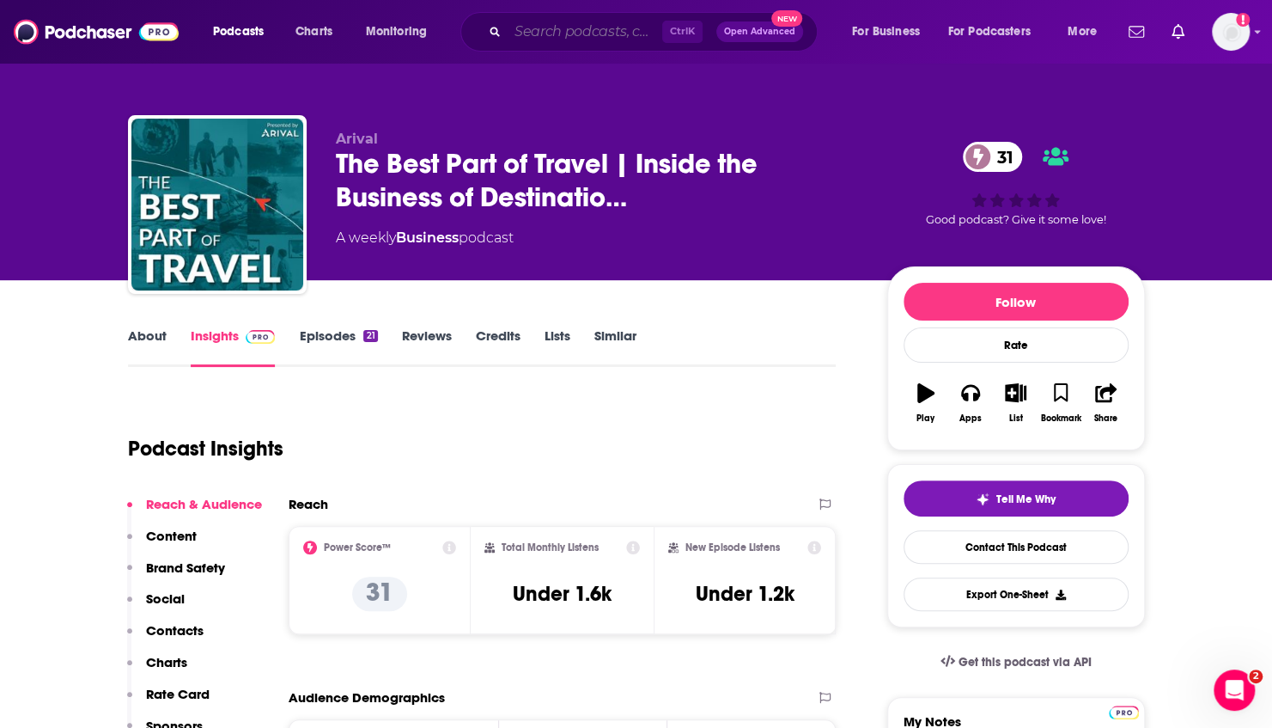
click at [588, 31] on input "Search podcasts, credits, & more..." at bounding box center [585, 31] width 155 height 27
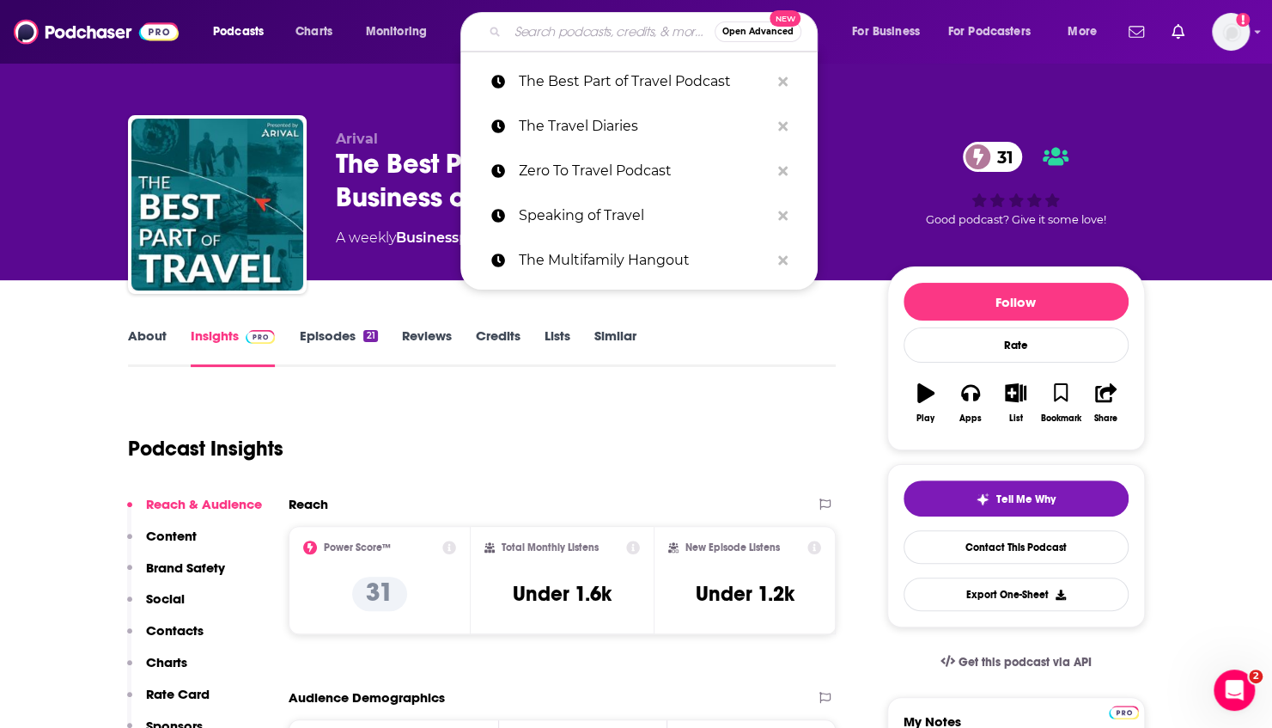
paste input "I Want to Travel! Podcast"
type input "I Want to Travel! Podcast"
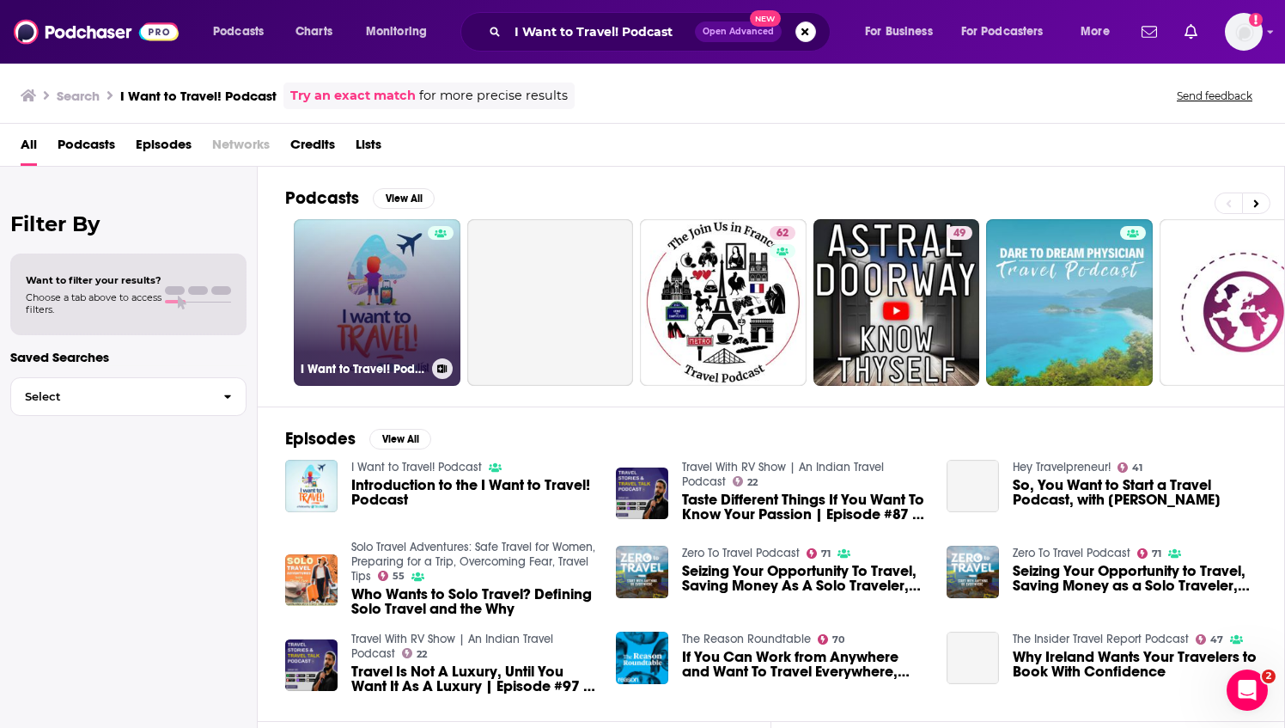
click at [408, 314] on link "I Want to Travel! Podcast" at bounding box center [377, 302] width 167 height 167
